Goal: Task Accomplishment & Management: Use online tool/utility

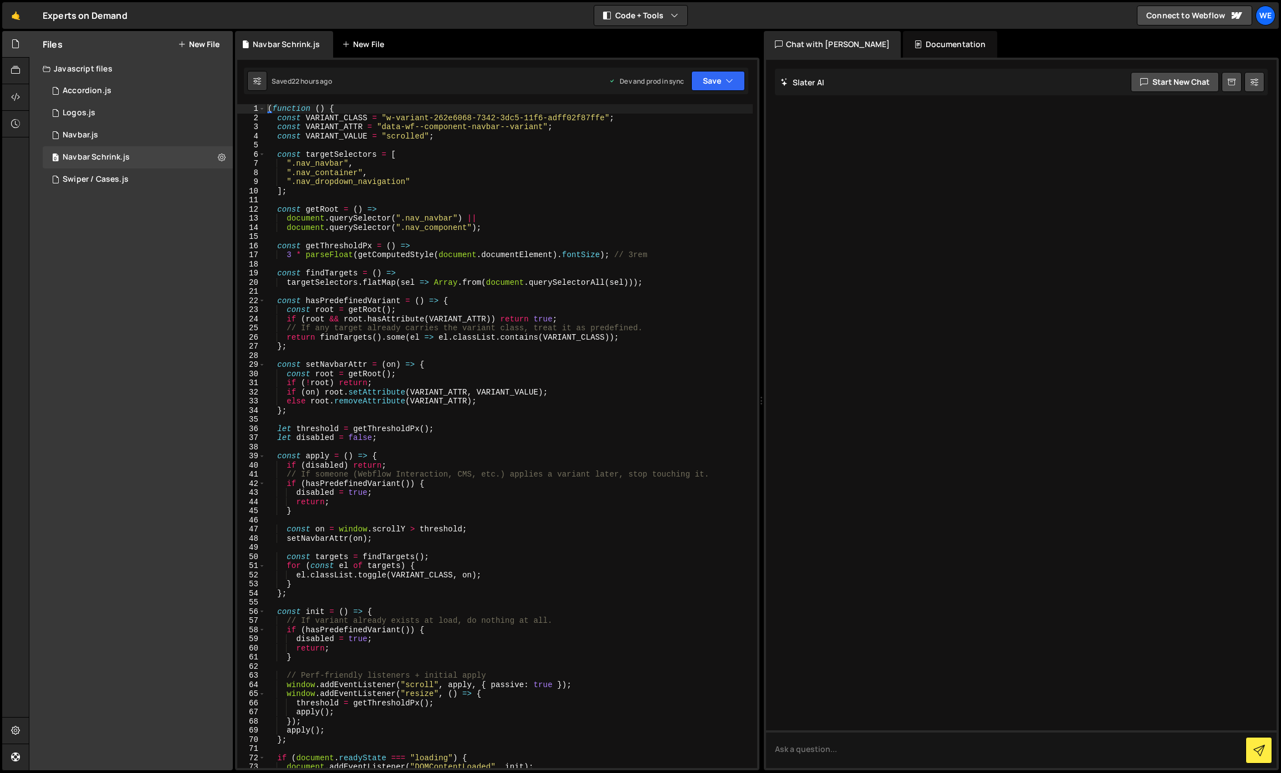
click at [357, 40] on div "New File" at bounding box center [365, 44] width 47 height 11
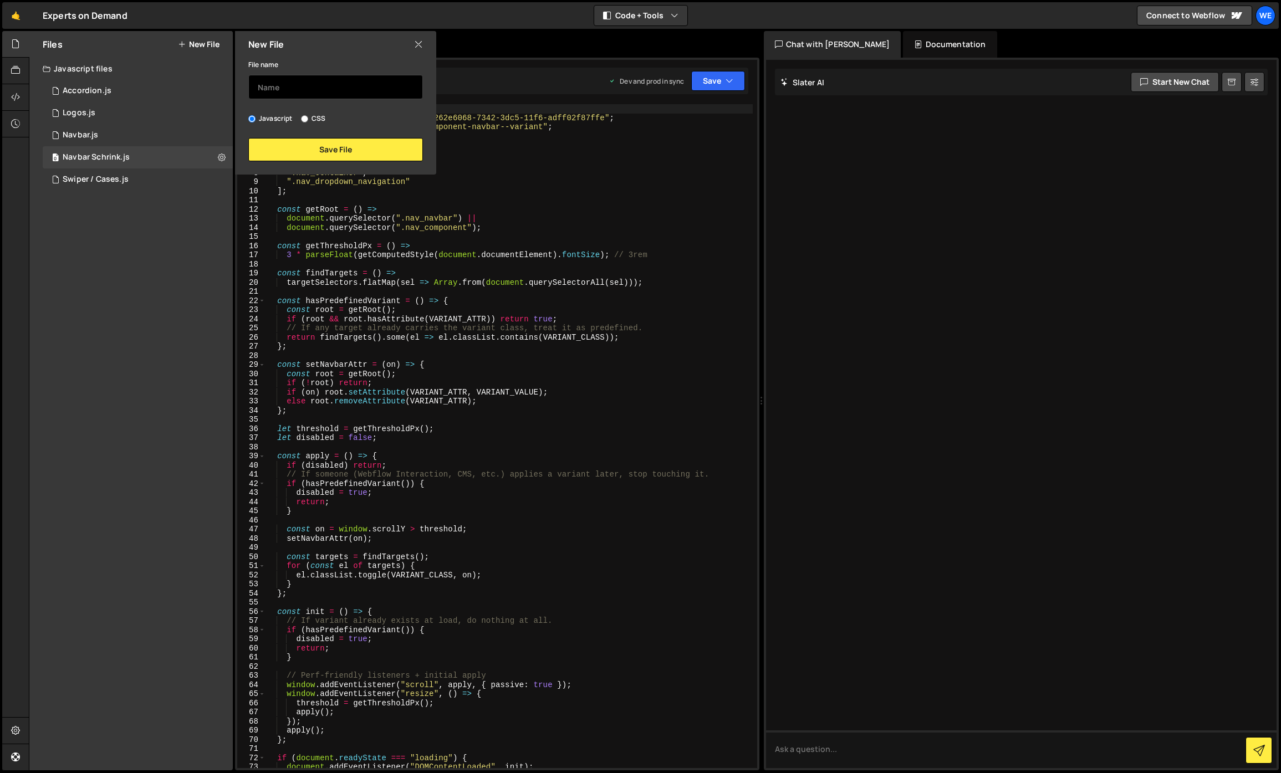
click at [387, 77] on input "text" at bounding box center [335, 87] width 175 height 24
type input "Intro Loader"
click at [339, 153] on button "Save File" at bounding box center [335, 149] width 175 height 23
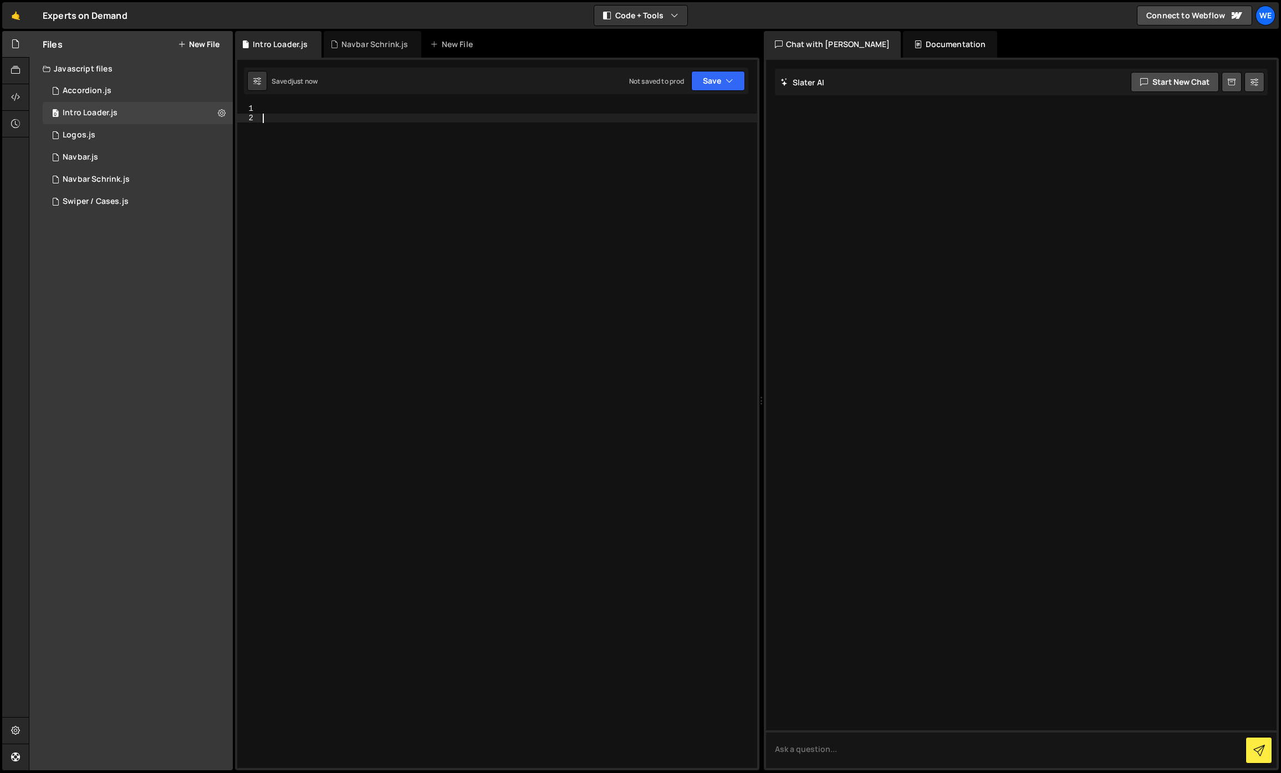
click at [302, 162] on div at bounding box center [508, 445] width 497 height 682
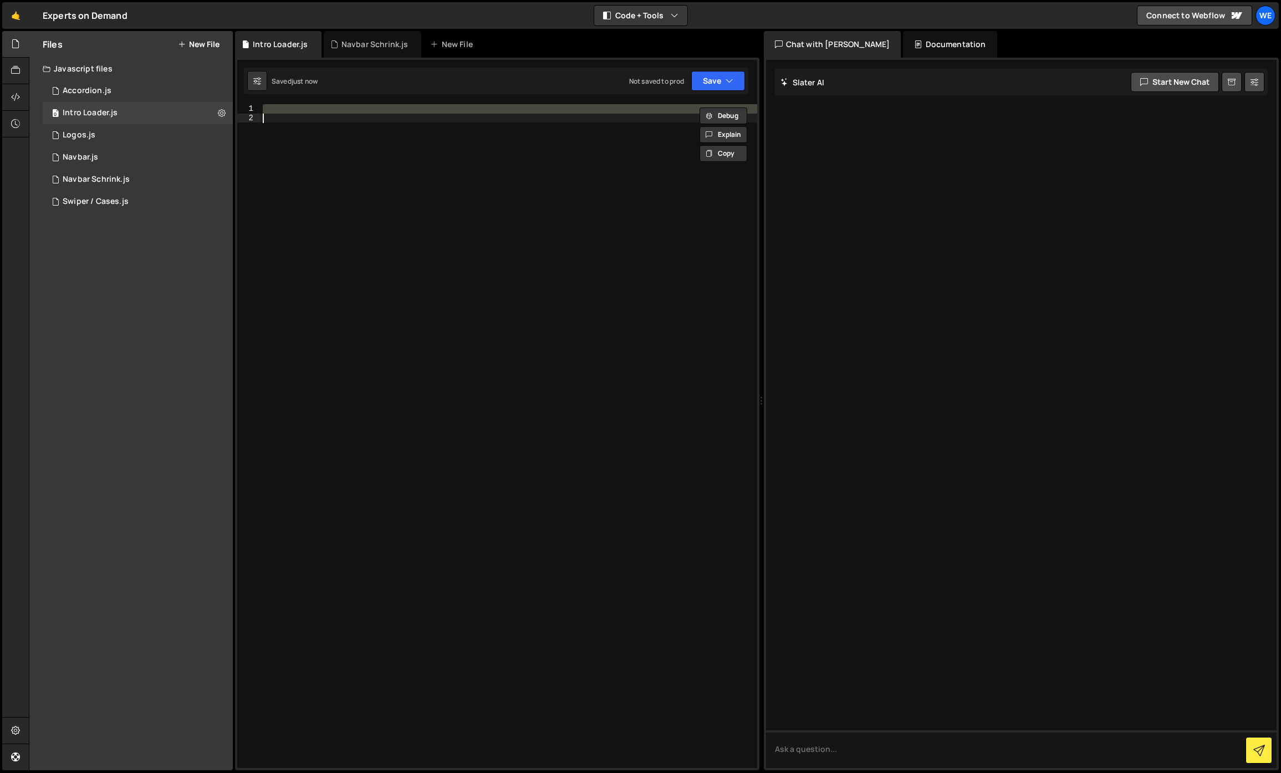
paste textarea "})"
type textarea "})"
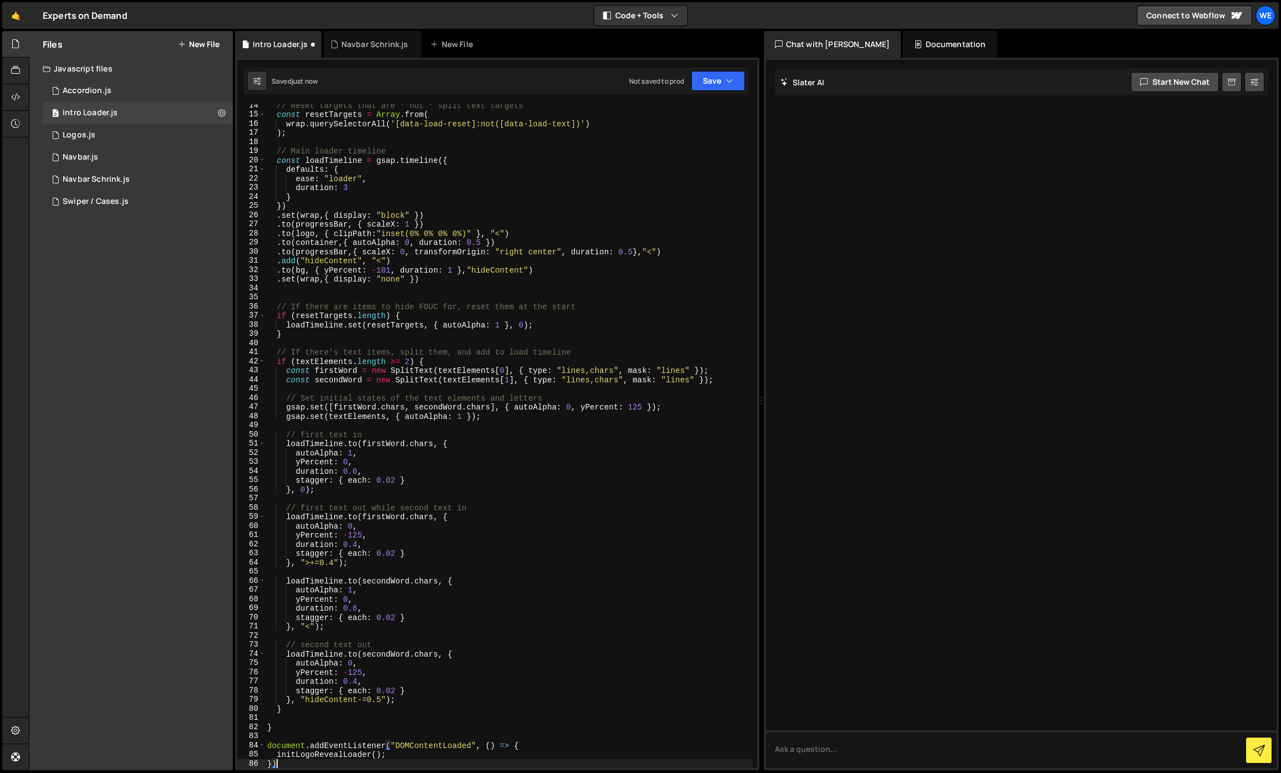
scroll to position [122, 0]
click at [709, 83] on button "Save" at bounding box center [718, 81] width 54 height 20
click at [661, 146] on div "Save to Production S" at bounding box center [680, 144] width 115 height 11
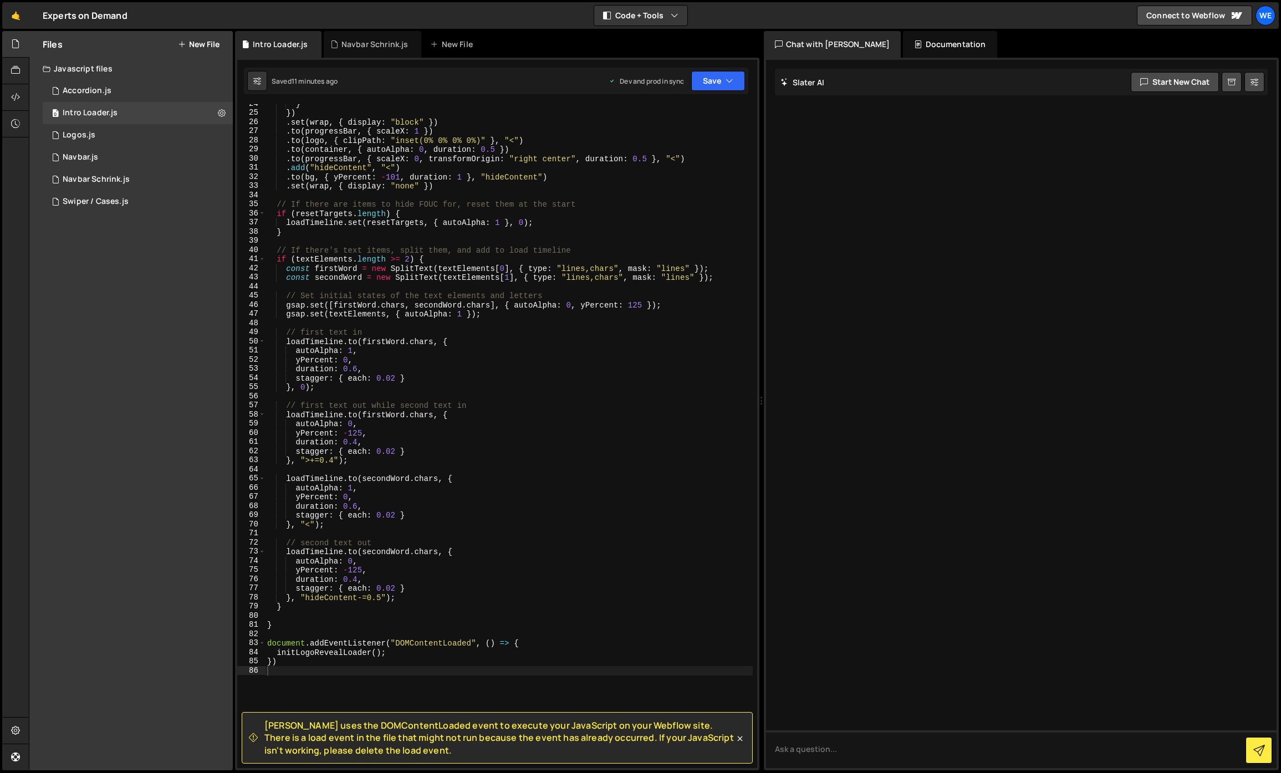
scroll to position [216, 0]
click at [22, 101] on div at bounding box center [15, 97] width 27 height 27
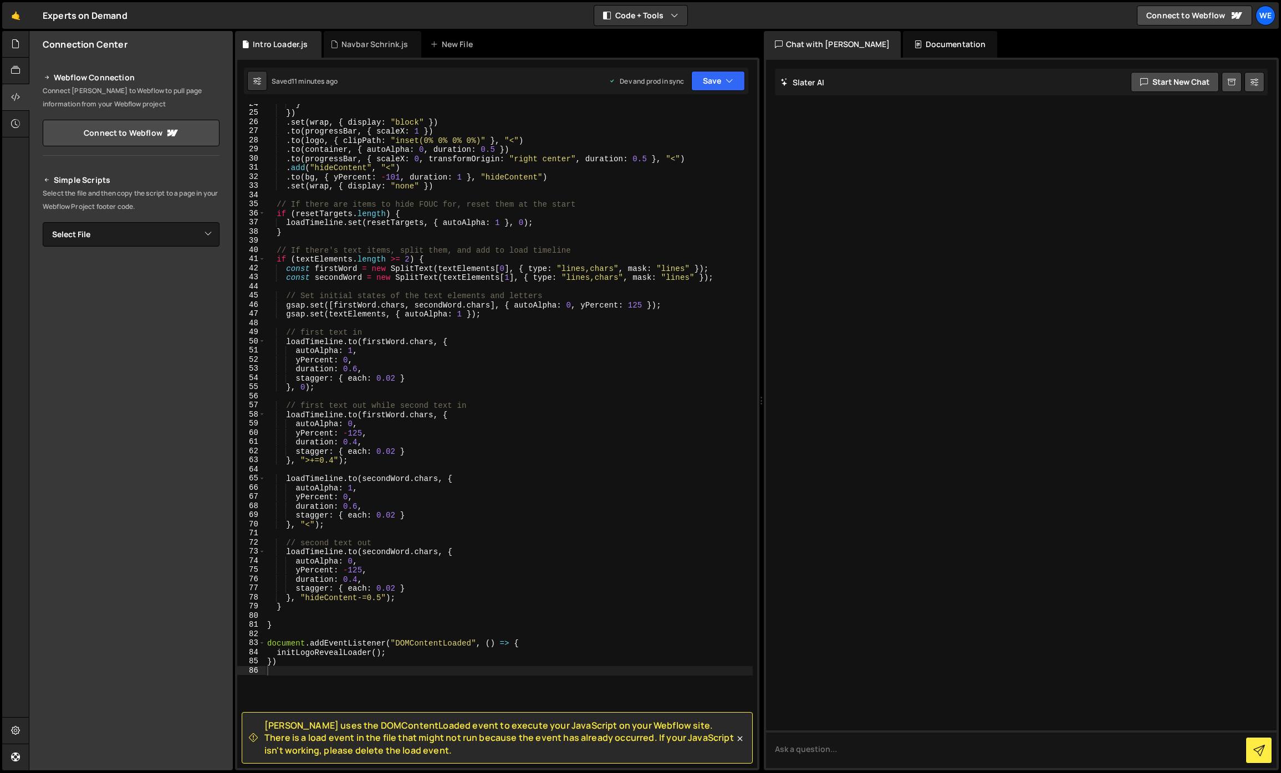
click at [140, 220] on div "Simple Scripts Select the file and then copy the script to a page in your Webfl…" at bounding box center [131, 324] width 177 height 302
click at [139, 226] on select "Select File Accordion.js Logos.js Navbar.js Navbar Schrink.js Swiper / Cases.js…" at bounding box center [131, 234] width 177 height 24
select select "46753"
click at [43, 222] on select "Select File Accordion.js Logos.js Navbar.js Navbar Schrink.js Swiper / Cases.js…" at bounding box center [131, 234] width 177 height 24
click at [213, 274] on button "Button group with nested dropdown" at bounding box center [212, 271] width 16 height 23
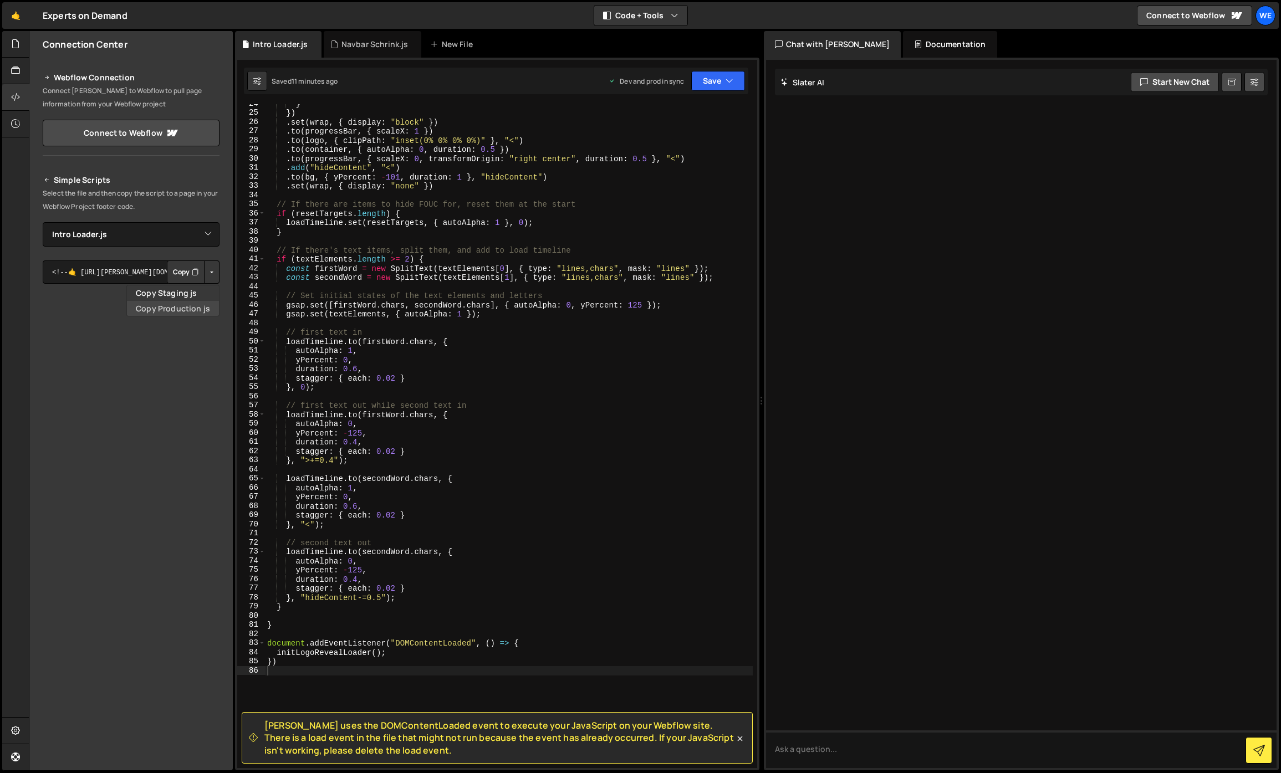
click at [189, 304] on link "Copy Production js" at bounding box center [173, 309] width 92 height 16
